Goal: Transaction & Acquisition: Purchase product/service

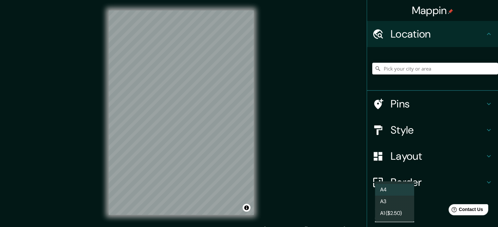
click at [398, 217] on body "Mappin Location Pins Style Layout Border Choose a border. Hint : you can make l…" at bounding box center [249, 113] width 498 height 227
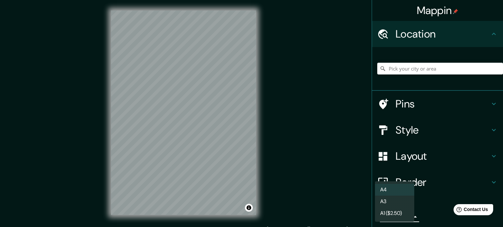
click at [439, 159] on div at bounding box center [251, 113] width 503 height 227
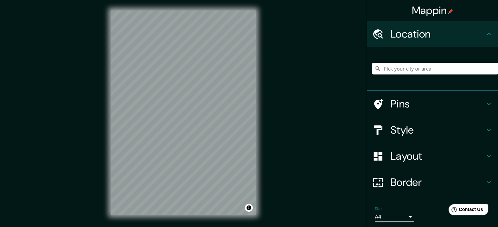
click at [425, 156] on h4 "Layout" at bounding box center [437, 156] width 94 height 13
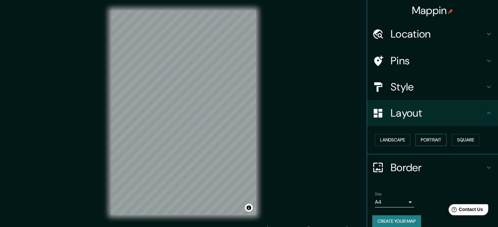
click at [423, 137] on button "Portrait" at bounding box center [430, 140] width 31 height 12
click at [393, 140] on button "Landscape" at bounding box center [392, 140] width 35 height 12
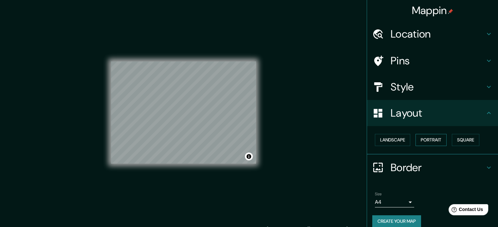
click at [438, 139] on button "Portrait" at bounding box center [430, 140] width 31 height 12
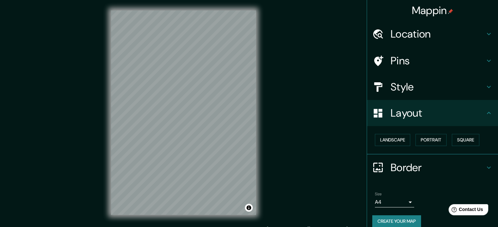
click at [403, 221] on button "Create your map" at bounding box center [396, 222] width 49 height 12
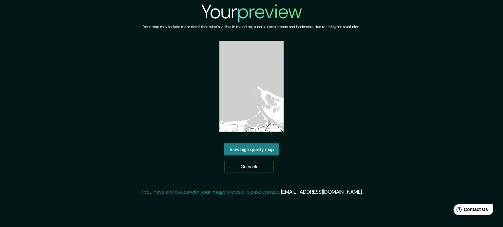
click at [272, 145] on link "View high quality map" at bounding box center [251, 150] width 55 height 12
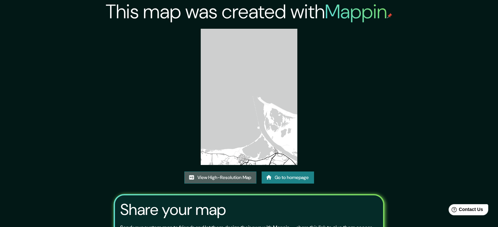
click at [237, 176] on link "View High-Resolution Map" at bounding box center [220, 178] width 72 height 12
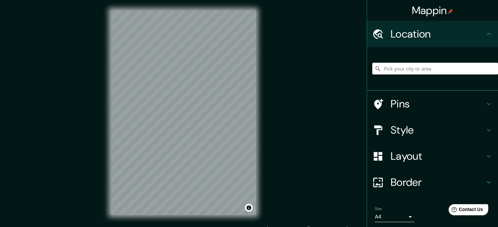
click at [412, 125] on h4 "Style" at bounding box center [437, 130] width 94 height 13
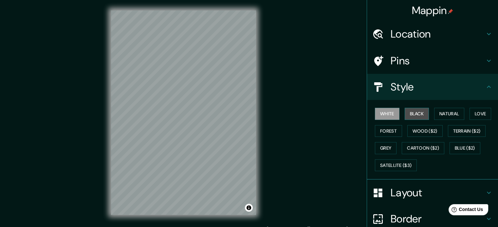
click at [412, 116] on button "Black" at bounding box center [416, 114] width 25 height 12
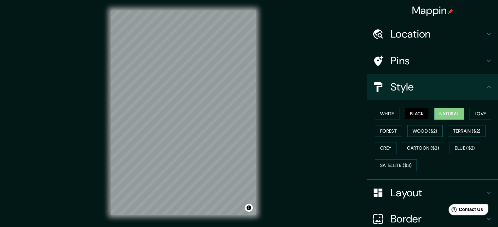
click at [446, 115] on button "Natural" at bounding box center [449, 114] width 30 height 12
click at [479, 114] on button "Love" at bounding box center [480, 114] width 22 height 12
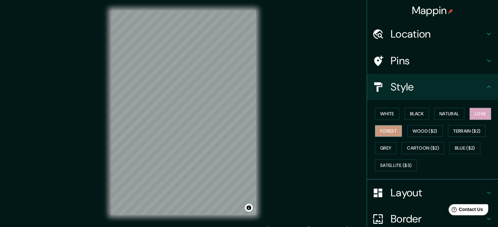
click at [388, 134] on button "Forest" at bounding box center [388, 131] width 27 height 12
click at [383, 149] on button "Grey" at bounding box center [386, 148] width 22 height 12
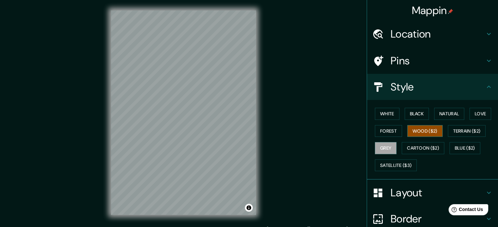
click at [420, 130] on button "Wood ($2)" at bounding box center [424, 131] width 35 height 12
click at [429, 150] on button "Cartoon ($2)" at bounding box center [422, 148] width 43 height 12
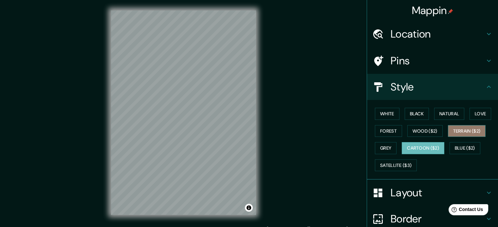
click at [466, 132] on button "Terrain ($2)" at bounding box center [467, 131] width 38 height 12
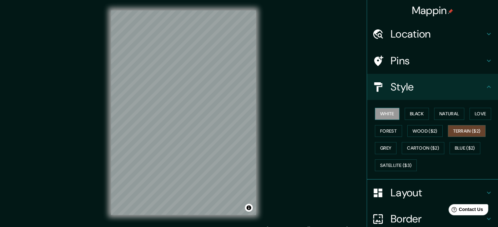
click at [386, 117] on button "White" at bounding box center [387, 114] width 25 height 12
